Goal: Use online tool/utility: Utilize a website feature to perform a specific function

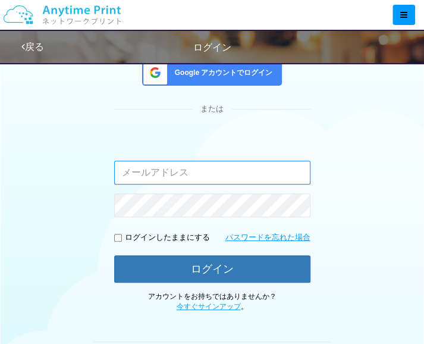
scroll to position [119, 0]
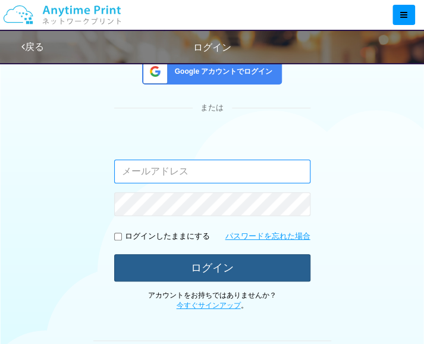
type input "[EMAIL_ADDRESS][DOMAIN_NAME]"
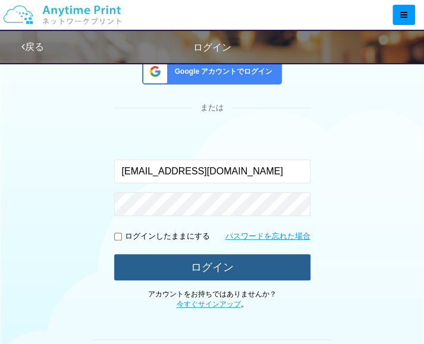
drag, startPoint x: 217, startPoint y: 271, endPoint x: 220, endPoint y: 266, distance: 6.1
click at [219, 270] on button "ログイン" at bounding box center [212, 267] width 196 height 26
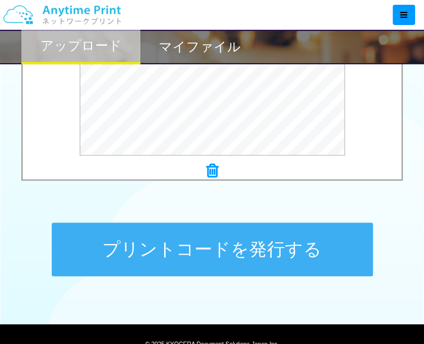
scroll to position [578, 0]
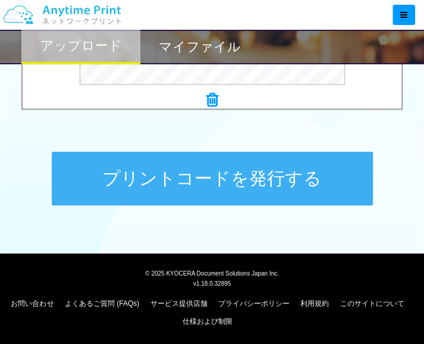
click at [286, 180] on button "プリントコードを発行する" at bounding box center [212, 179] width 321 height 54
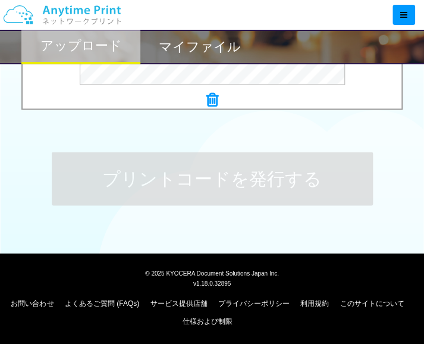
scroll to position [0, 0]
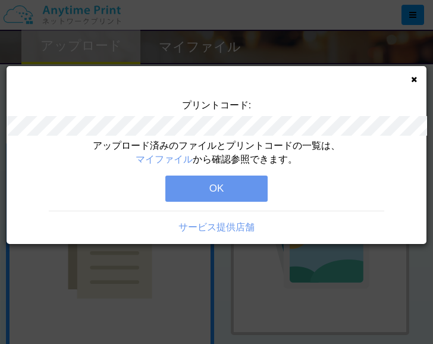
click at [239, 183] on button "OK" at bounding box center [216, 189] width 102 height 26
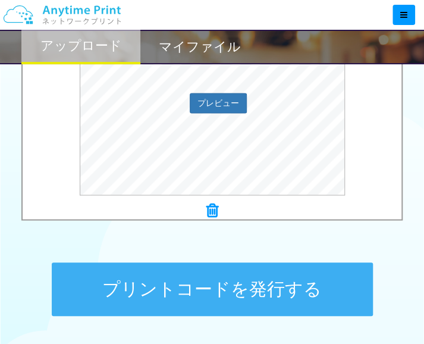
scroll to position [578, 0]
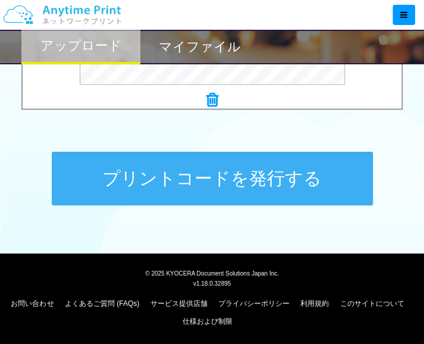
click at [262, 190] on button "プリントコードを発行する" at bounding box center [212, 179] width 321 height 54
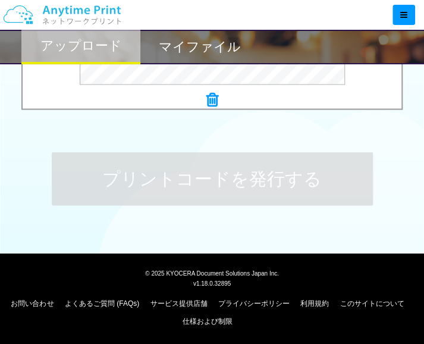
scroll to position [0, 0]
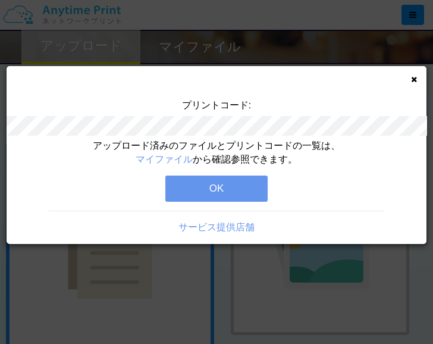
click at [249, 199] on button "OK" at bounding box center [216, 189] width 102 height 26
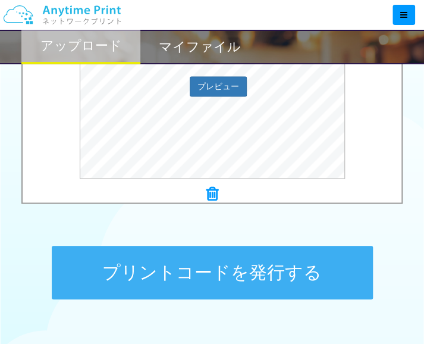
scroll to position [536, 0]
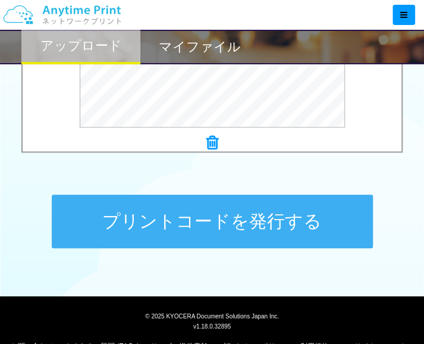
click at [276, 217] on button "プリントコードを発行する" at bounding box center [212, 222] width 321 height 54
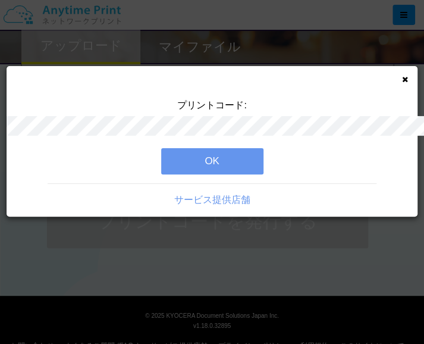
scroll to position [0, 0]
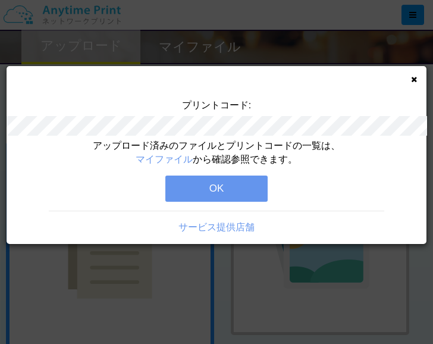
click at [225, 194] on button "OK" at bounding box center [216, 189] width 102 height 26
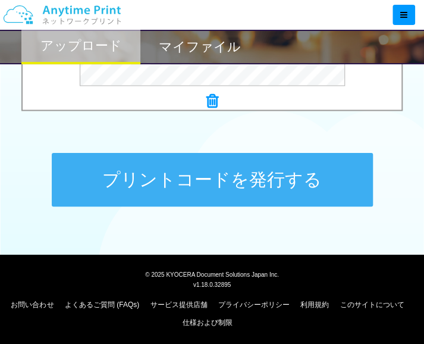
scroll to position [578, 0]
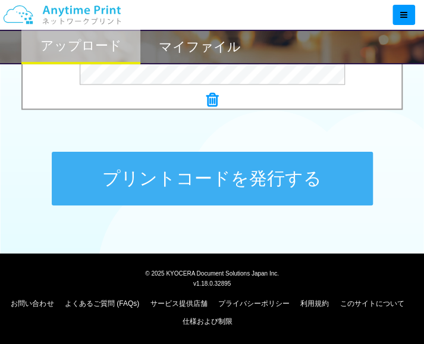
click at [288, 177] on button "プリントコードを発行する" at bounding box center [212, 179] width 321 height 54
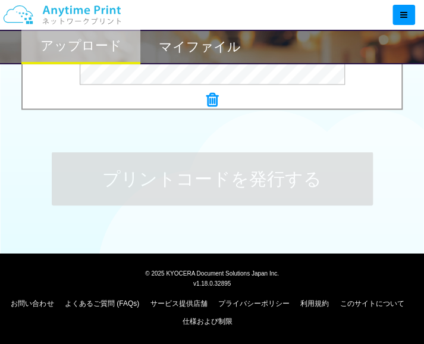
scroll to position [0, 0]
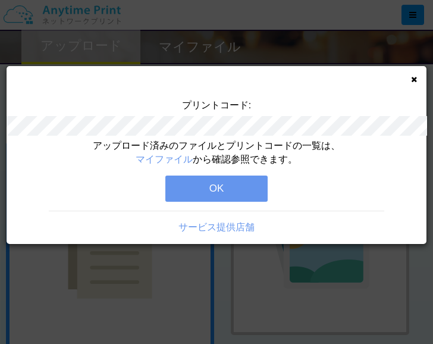
click at [209, 192] on button "OK" at bounding box center [216, 189] width 102 height 26
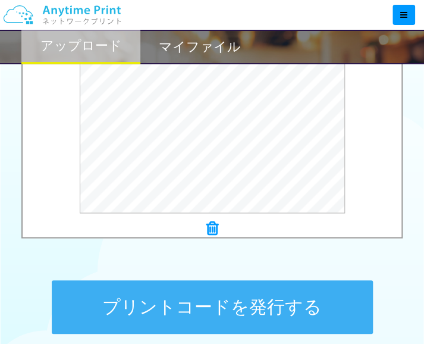
scroll to position [536, 0]
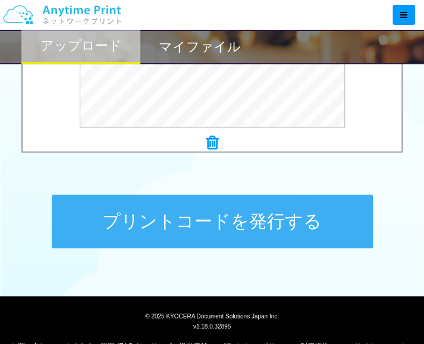
click at [288, 204] on button "プリントコードを発行する" at bounding box center [212, 222] width 321 height 54
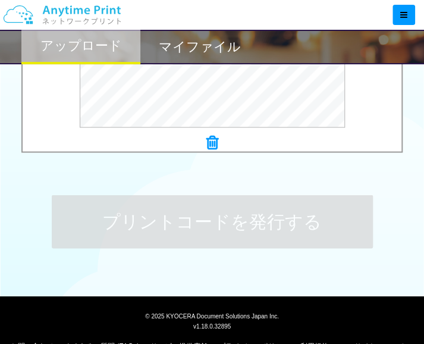
scroll to position [0, 0]
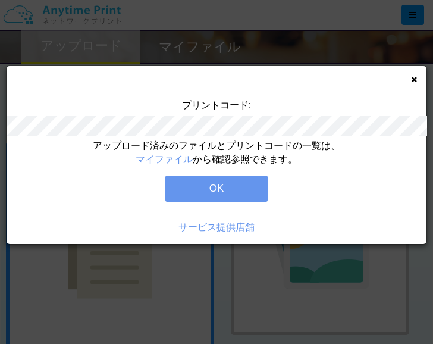
click at [240, 186] on button "OK" at bounding box center [216, 189] width 102 height 26
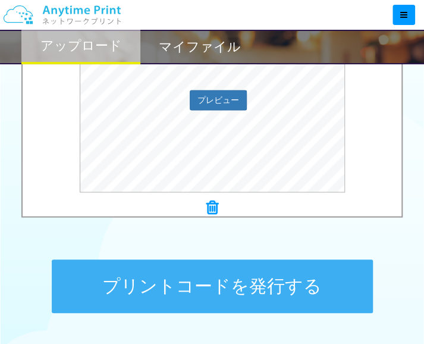
scroll to position [578, 0]
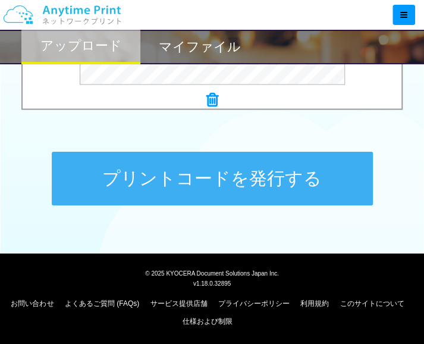
click at [295, 182] on button "プリントコードを発行する" at bounding box center [212, 179] width 321 height 54
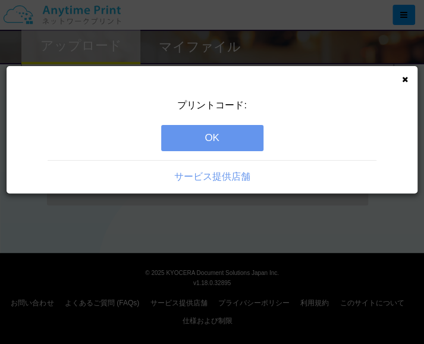
scroll to position [0, 0]
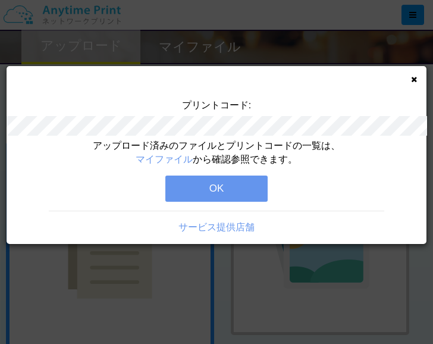
click at [246, 192] on button "OK" at bounding box center [216, 189] width 102 height 26
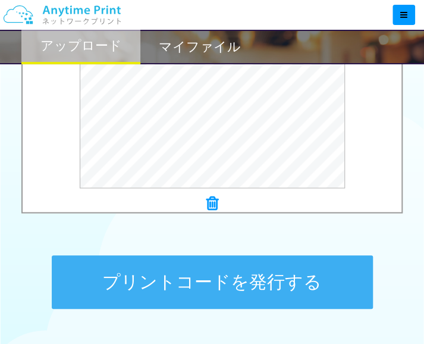
scroll to position [476, 0]
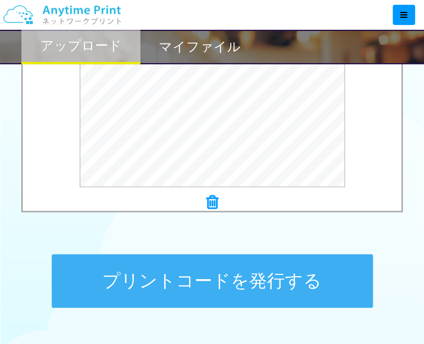
click at [230, 281] on button "プリントコードを発行する" at bounding box center [212, 281] width 321 height 54
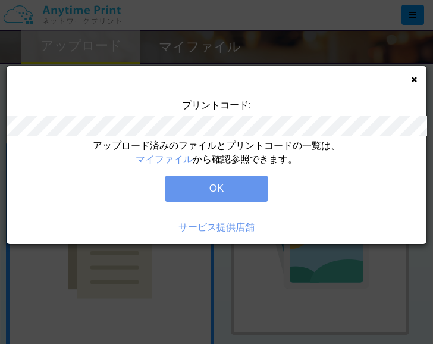
click at [234, 191] on button "OK" at bounding box center [216, 189] width 102 height 26
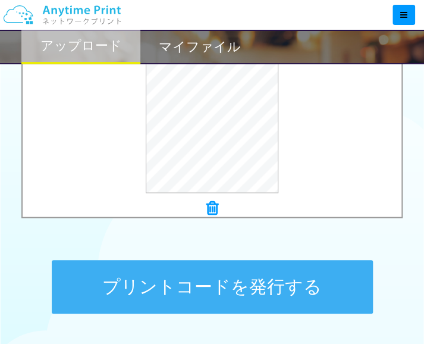
scroll to position [578, 0]
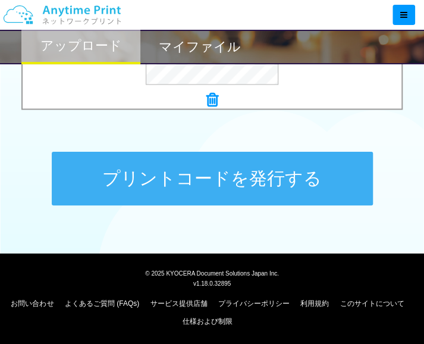
click at [270, 180] on button "プリントコードを発行する" at bounding box center [212, 179] width 321 height 54
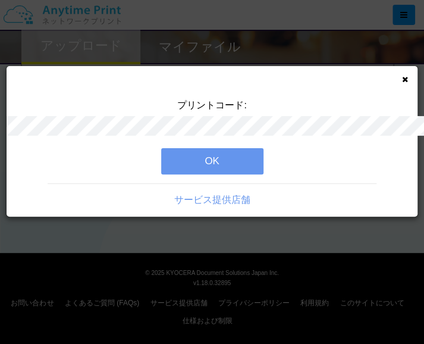
scroll to position [0, 0]
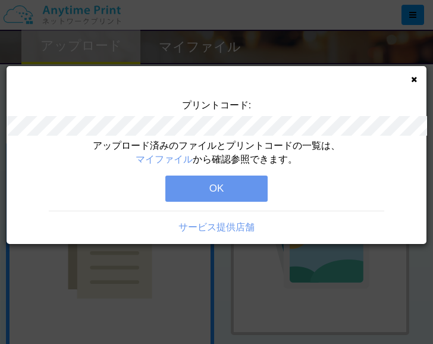
click at [236, 188] on button "OK" at bounding box center [216, 189] width 102 height 26
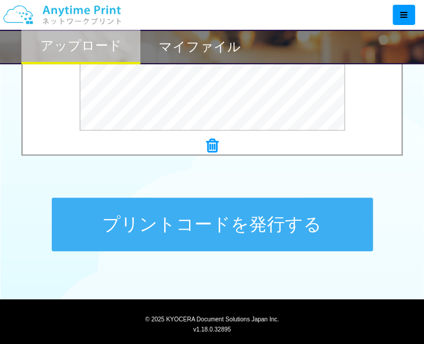
scroll to position [536, 0]
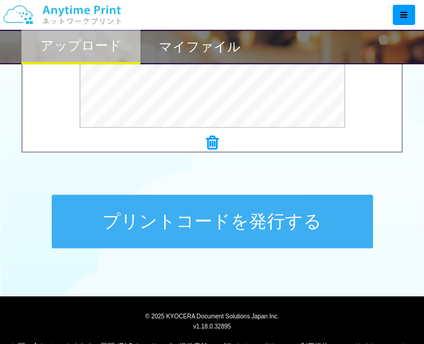
click at [318, 232] on button "プリントコードを発行する" at bounding box center [212, 222] width 321 height 54
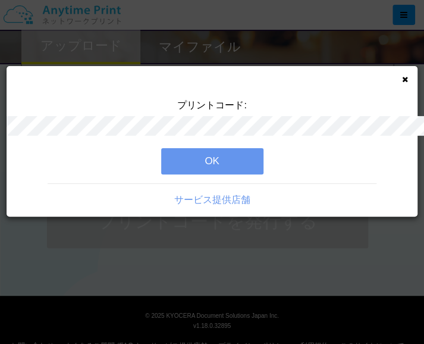
scroll to position [0, 0]
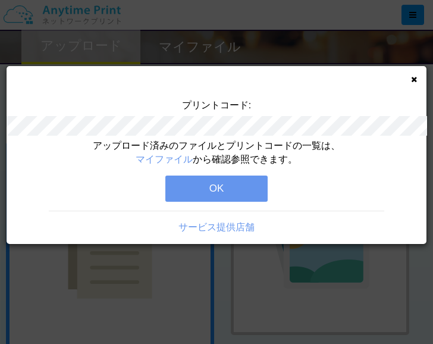
click at [219, 193] on button "OK" at bounding box center [216, 189] width 102 height 26
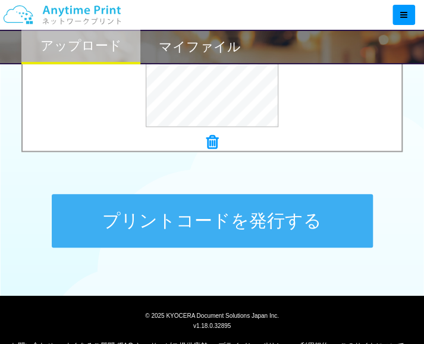
scroll to position [576, 0]
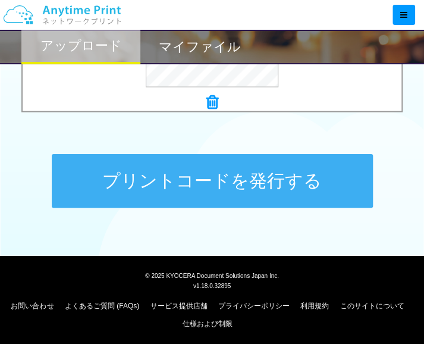
click at [292, 186] on button "プリントコードを発行する" at bounding box center [212, 181] width 321 height 54
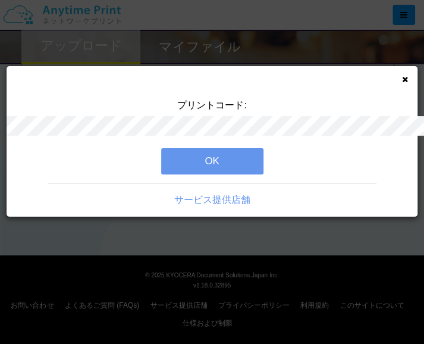
scroll to position [0, 0]
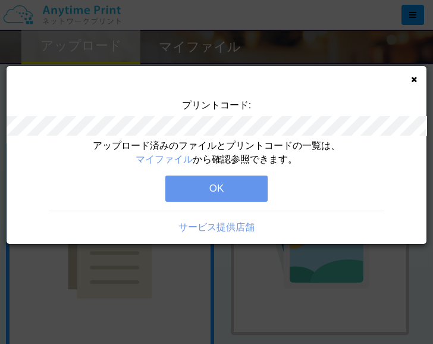
click at [253, 189] on button "OK" at bounding box center [216, 189] width 102 height 26
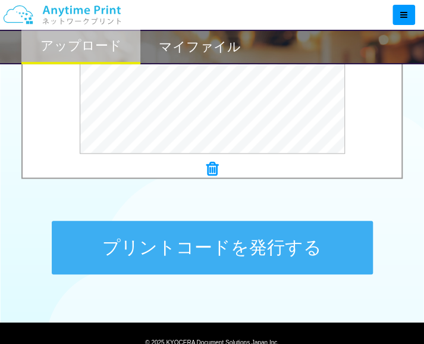
scroll to position [519, 0]
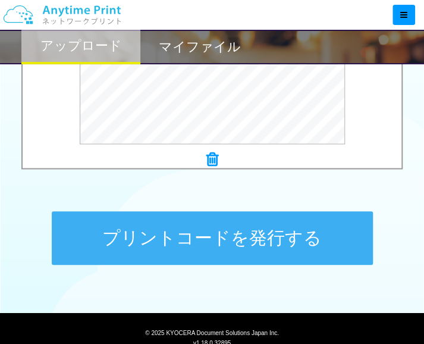
click at [259, 235] on button "プリントコードを発行する" at bounding box center [212, 238] width 321 height 54
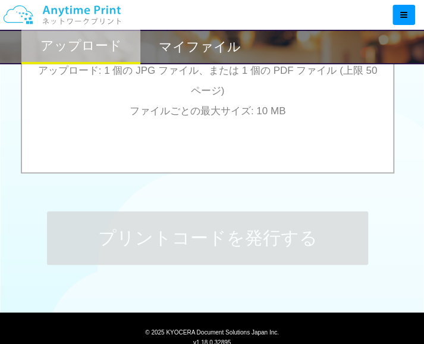
scroll to position [0, 0]
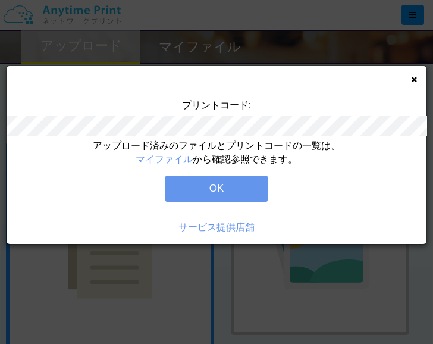
click at [234, 184] on button "OK" at bounding box center [216, 189] width 102 height 26
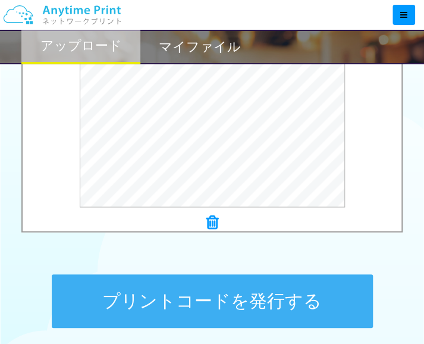
scroll to position [536, 0]
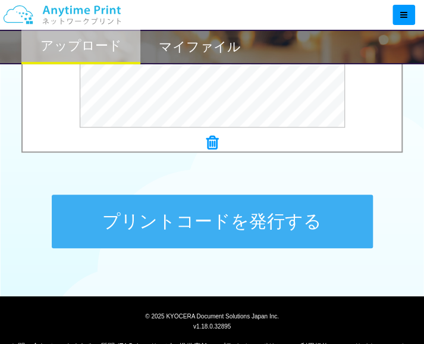
click at [268, 230] on button "プリントコードを発行する" at bounding box center [212, 222] width 321 height 54
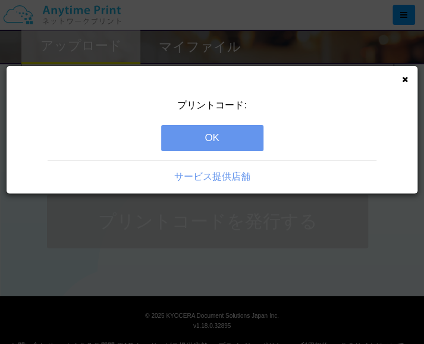
scroll to position [0, 0]
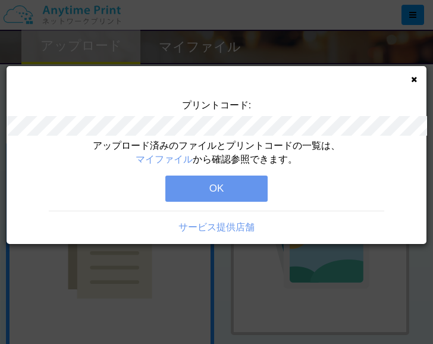
click at [219, 189] on button "OK" at bounding box center [216, 189] width 102 height 26
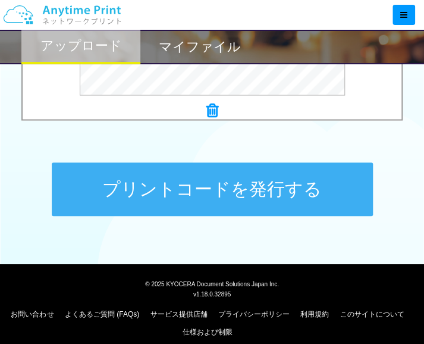
scroll to position [578, 0]
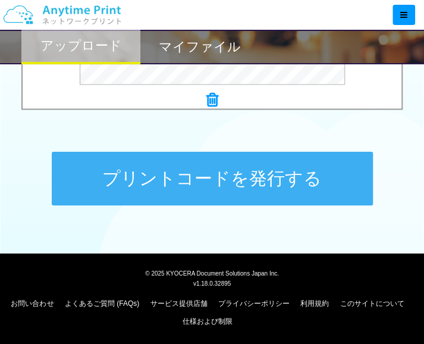
click at [321, 174] on button "プリントコードを発行する" at bounding box center [212, 179] width 321 height 54
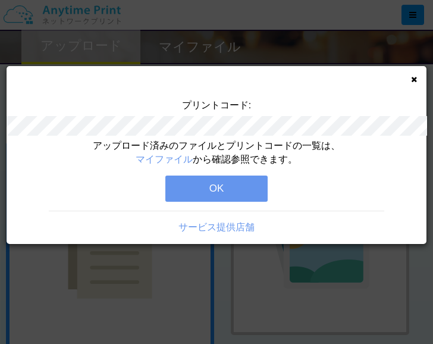
click at [240, 187] on button "OK" at bounding box center [216, 189] width 102 height 26
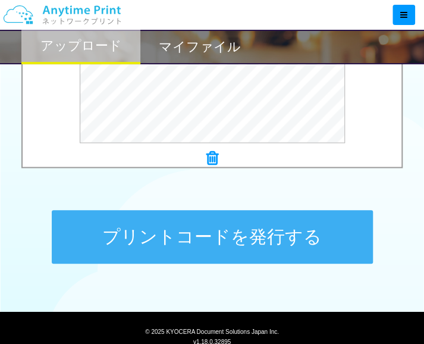
scroll to position [536, 0]
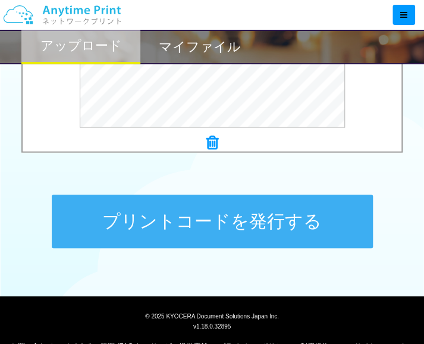
click at [292, 217] on button "プリントコードを発行する" at bounding box center [212, 222] width 321 height 54
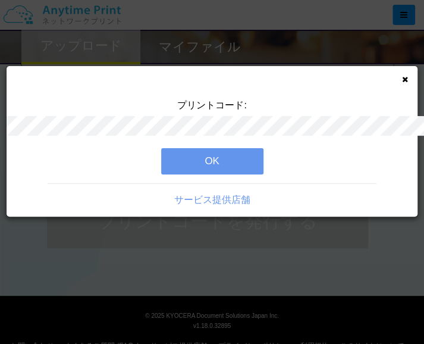
scroll to position [0, 0]
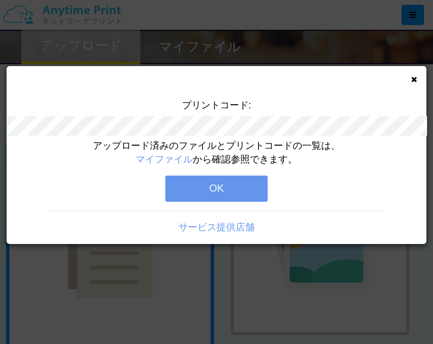
click at [236, 192] on button "OK" at bounding box center [216, 189] width 102 height 26
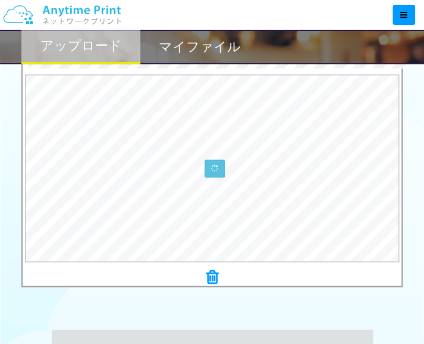
scroll to position [476, 0]
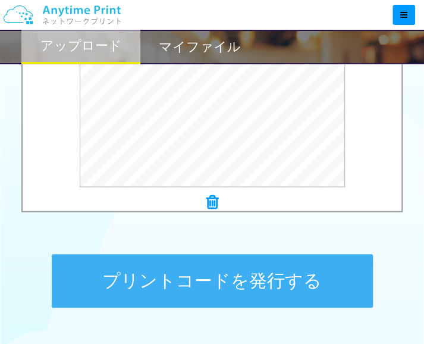
click at [270, 265] on button "プリントコードを発行する" at bounding box center [212, 281] width 321 height 54
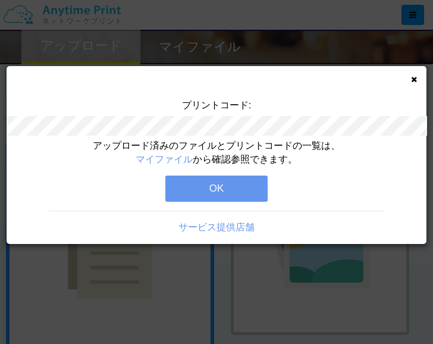
click at [235, 189] on button "OK" at bounding box center [216, 189] width 102 height 26
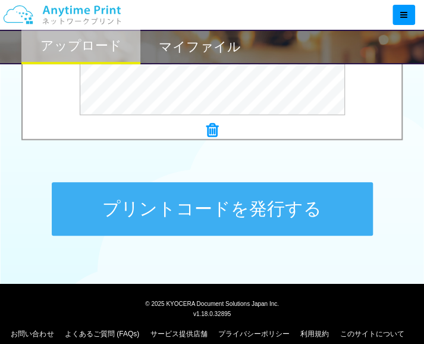
scroll to position [578, 0]
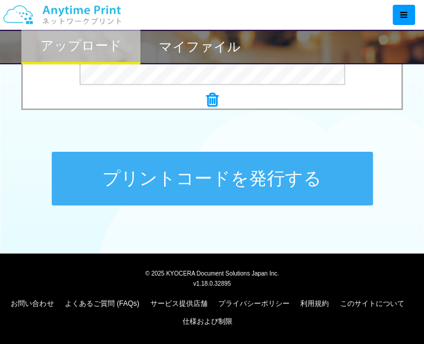
click at [303, 185] on button "プリントコードを発行する" at bounding box center [212, 179] width 321 height 54
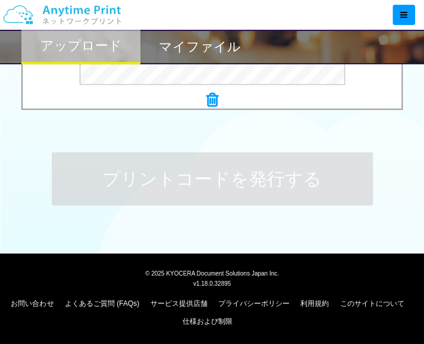
scroll to position [0, 0]
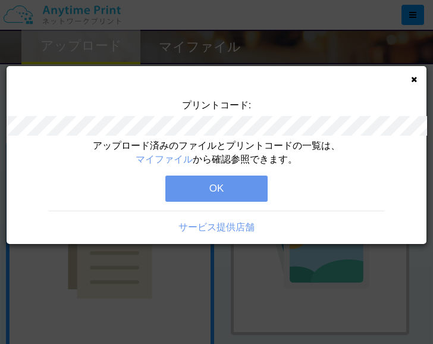
click at [239, 188] on button "OK" at bounding box center [216, 189] width 102 height 26
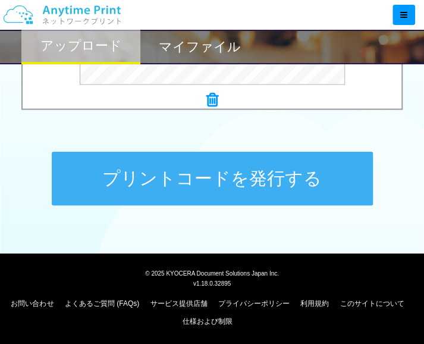
scroll to position [578, 0]
click at [327, 179] on button "プリントコードを発行する" at bounding box center [212, 179] width 321 height 54
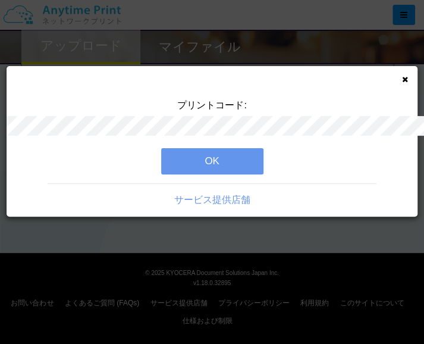
scroll to position [0, 0]
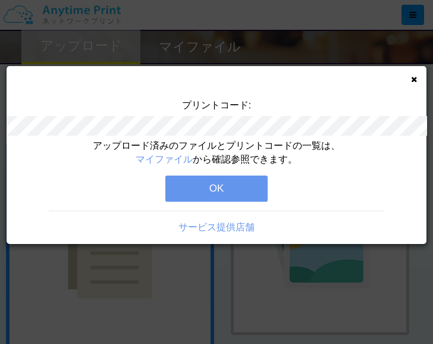
drag, startPoint x: 232, startPoint y: 195, endPoint x: 240, endPoint y: 184, distance: 13.1
click at [236, 191] on button "OK" at bounding box center [216, 189] width 102 height 26
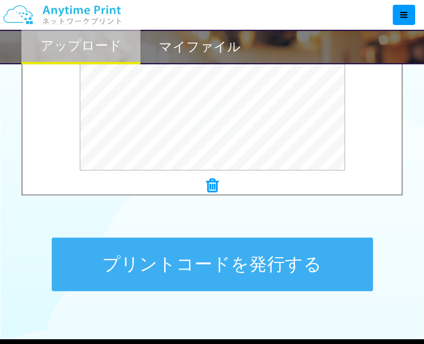
scroll to position [578, 0]
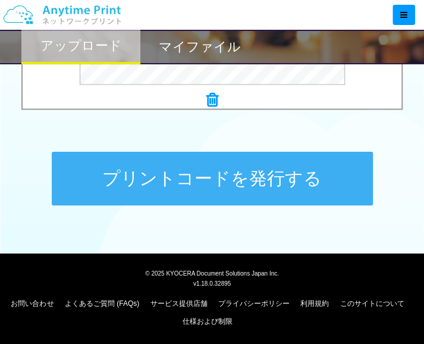
click at [305, 185] on button "プリントコードを発行する" at bounding box center [212, 179] width 321 height 54
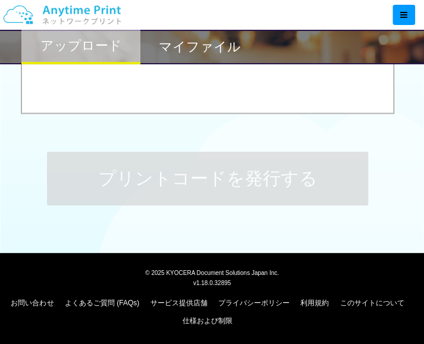
scroll to position [0, 0]
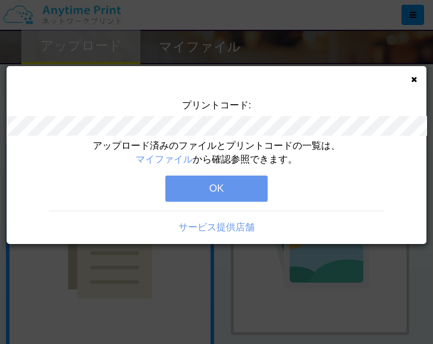
click at [237, 194] on button "OK" at bounding box center [216, 189] width 102 height 26
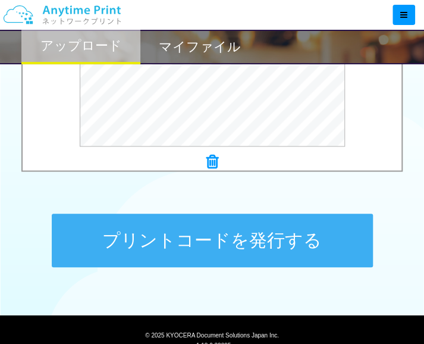
scroll to position [536, 0]
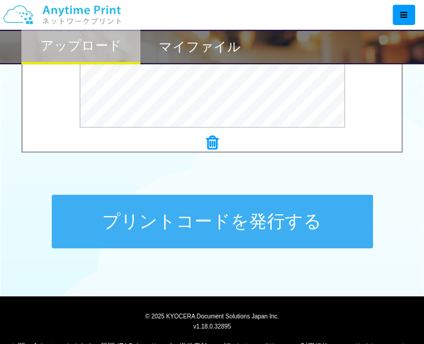
click at [267, 222] on button "プリントコードを発行する" at bounding box center [212, 222] width 321 height 54
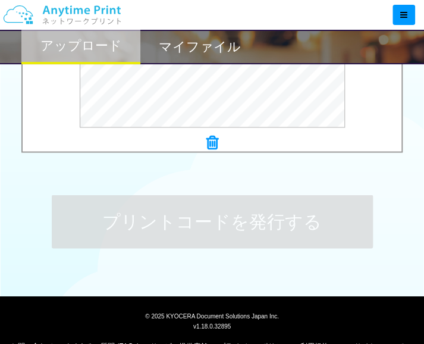
scroll to position [0, 0]
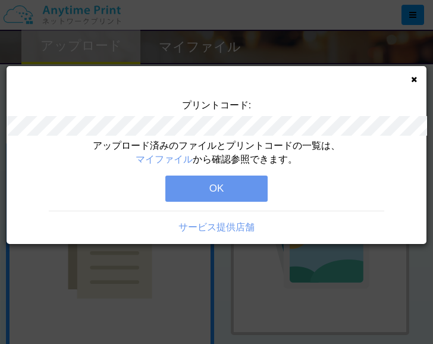
click at [208, 197] on button "OK" at bounding box center [216, 189] width 102 height 26
